Goal: Information Seeking & Learning: Learn about a topic

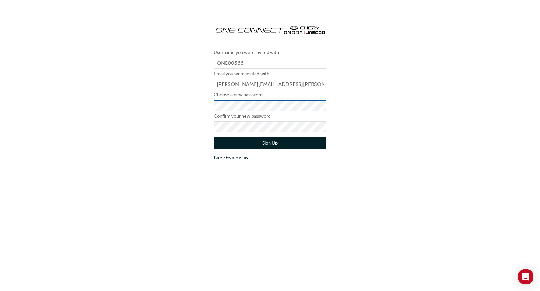
click at [191, 106] on div "Username you were invited with ONE00366 Email you were invited with leanne.medh…" at bounding box center [270, 91] width 540 height 152
click at [144, 145] on div "Username you were invited with ONE00366 Email you were invited with leanne.medh…" at bounding box center [270, 91] width 540 height 152
click at [433, 154] on div "Username you were invited with ONE00366 Email you were invited with leanne.medh…" at bounding box center [270, 91] width 540 height 152
drag, startPoint x: 248, startPoint y: 62, endPoint x: 193, endPoint y: 68, distance: 55.1
click at [201, 64] on div "Username you were invited with ONE00366 Email you were invited with leanne.medh…" at bounding box center [270, 91] width 540 height 152
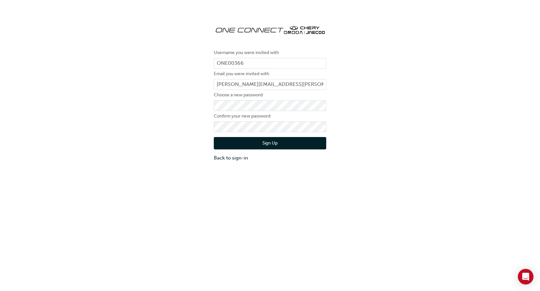
click at [274, 143] on button "Sign Up" at bounding box center [270, 143] width 112 height 12
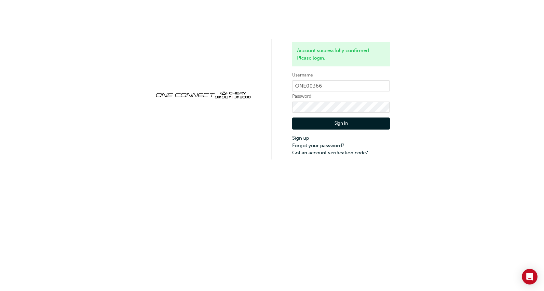
click at [341, 125] on button "Sign In" at bounding box center [341, 124] width 98 height 12
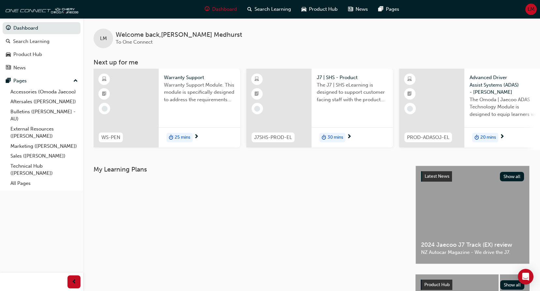
click at [193, 135] on div "25 mins" at bounding box center [199, 137] width 81 height 21
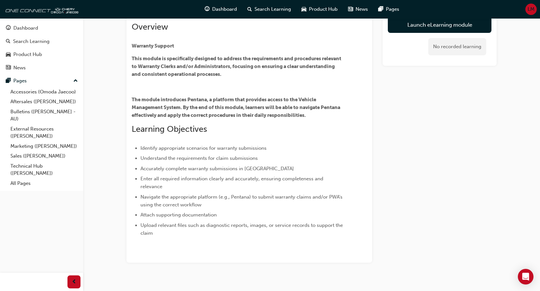
scroll to position [56, 0]
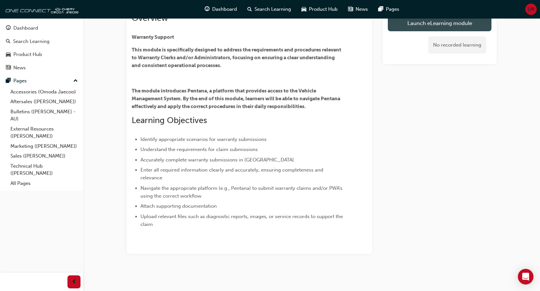
click at [444, 24] on link "Launch eLearning module" at bounding box center [440, 23] width 104 height 16
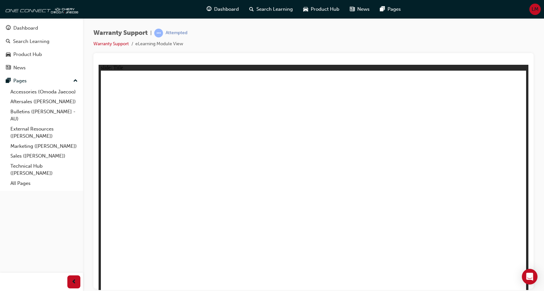
drag, startPoint x: 200, startPoint y: 167, endPoint x: 291, endPoint y: 202, distance: 98.1
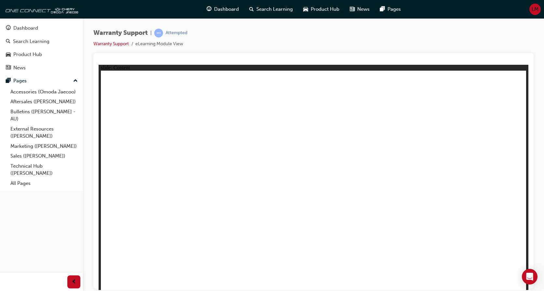
drag, startPoint x: 146, startPoint y: 164, endPoint x: 167, endPoint y: 149, distance: 26.3
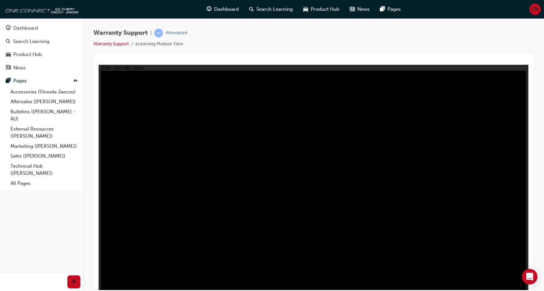
drag, startPoint x: 131, startPoint y: 207, endPoint x: 146, endPoint y: 214, distance: 16.3
drag, startPoint x: 501, startPoint y: 216, endPoint x: 528, endPoint y: 235, distance: 33.2
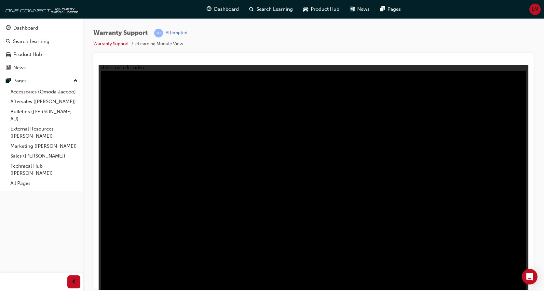
drag, startPoint x: 493, startPoint y: 150, endPoint x: 495, endPoint y: 139, distance: 11.2
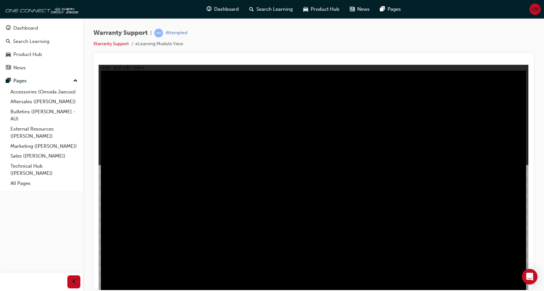
drag, startPoint x: 503, startPoint y: 251, endPoint x: 497, endPoint y: 139, distance: 112.2
drag, startPoint x: 494, startPoint y: 139, endPoint x: 493, endPoint y: 153, distance: 14.0
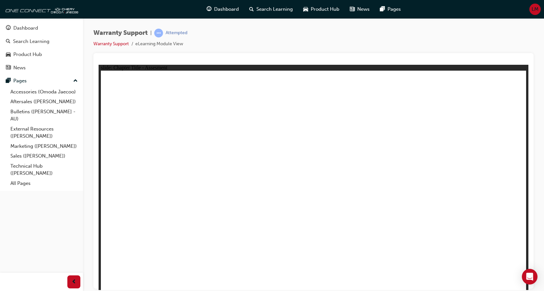
radio input "true"
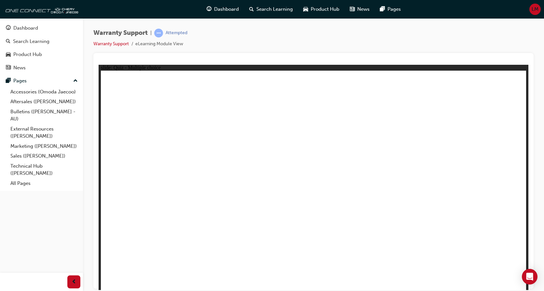
radio input "false"
radio input "true"
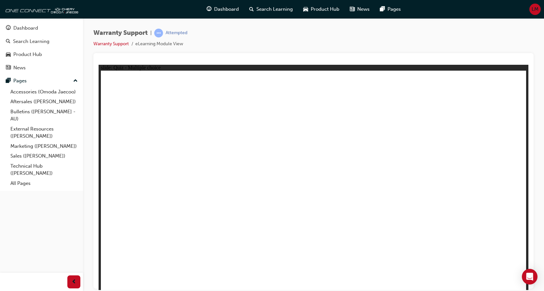
radio input "true"
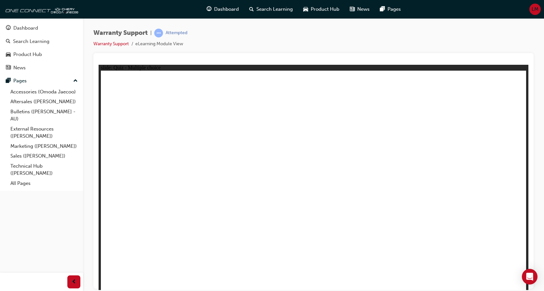
radio input "true"
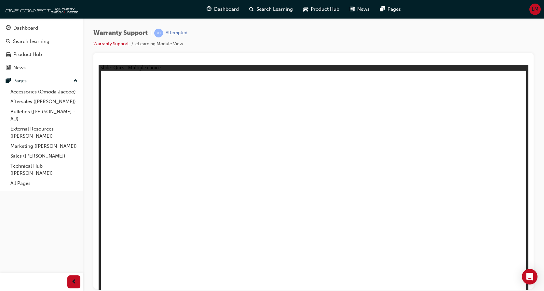
radio input "true"
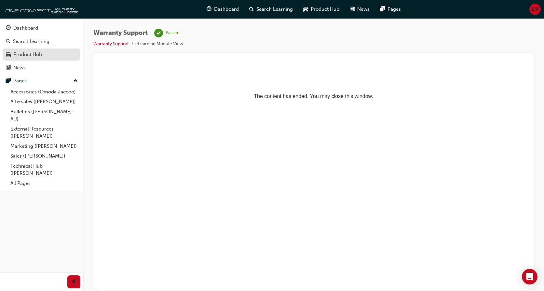
click at [22, 57] on div "Product Hub" at bounding box center [27, 54] width 29 height 7
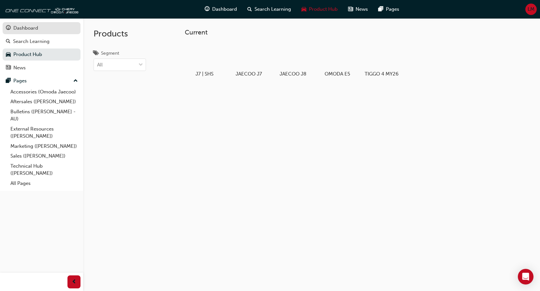
click at [23, 30] on div "Dashboard" at bounding box center [25, 27] width 25 height 7
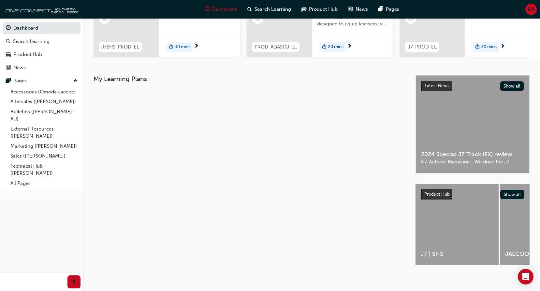
scroll to position [98, 0]
